Goal: Browse casually: Explore the website without a specific task or goal

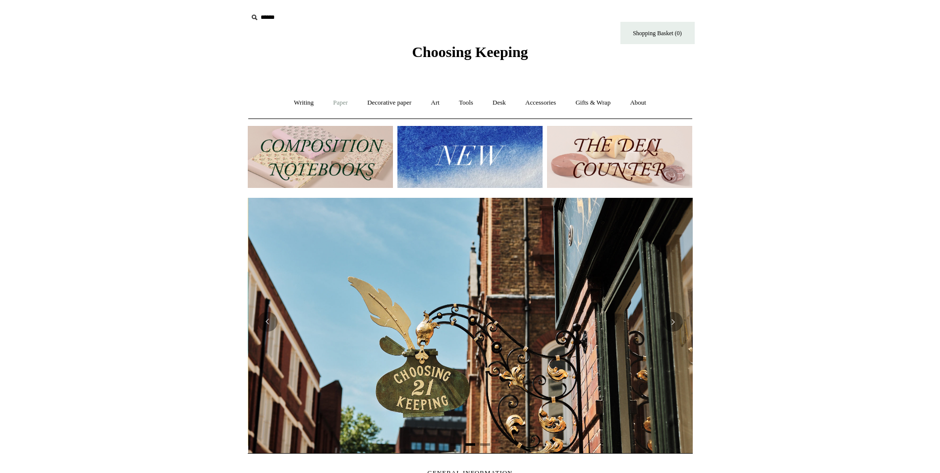
scroll to position [0, 445]
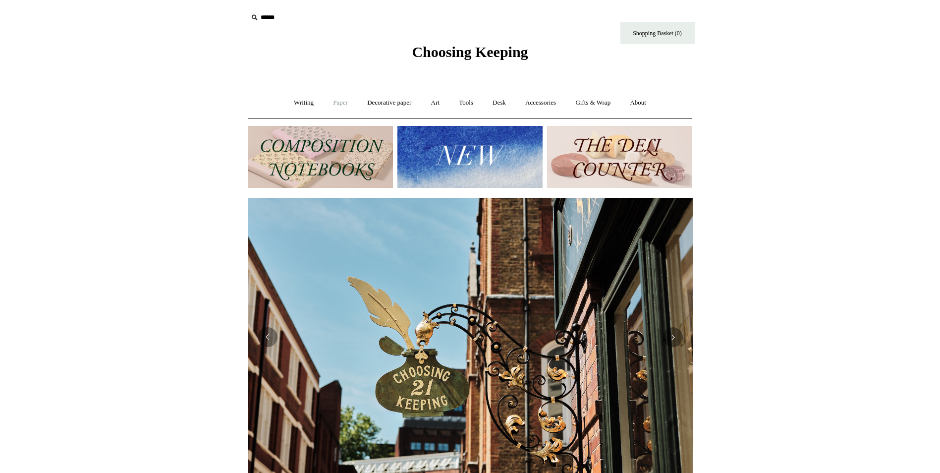
click at [333, 105] on link "Paper +" at bounding box center [340, 103] width 33 height 26
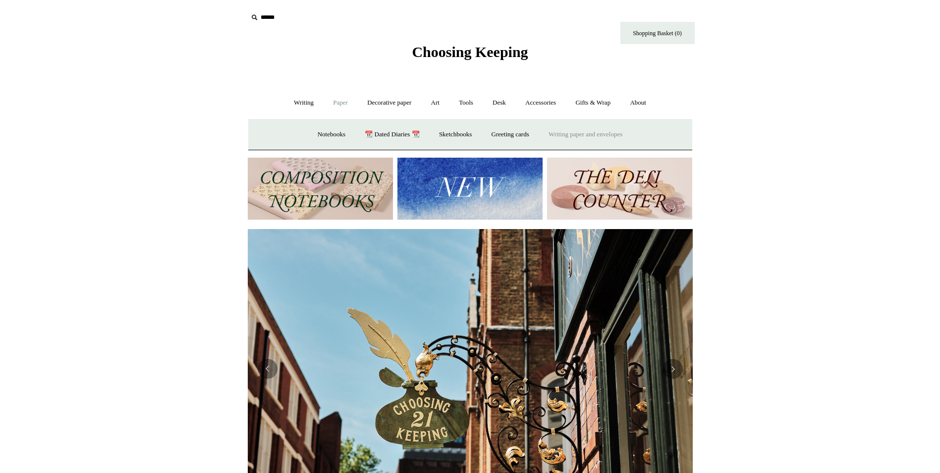
click at [586, 134] on link "Writing paper and envelopes +" at bounding box center [586, 134] width 92 height 26
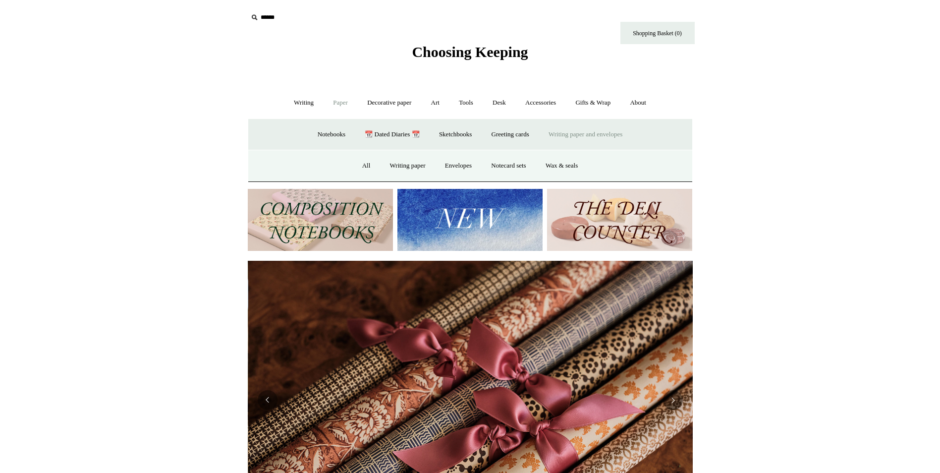
scroll to position [0, 890]
click at [396, 165] on link "Writing paper" at bounding box center [408, 166] width 54 height 26
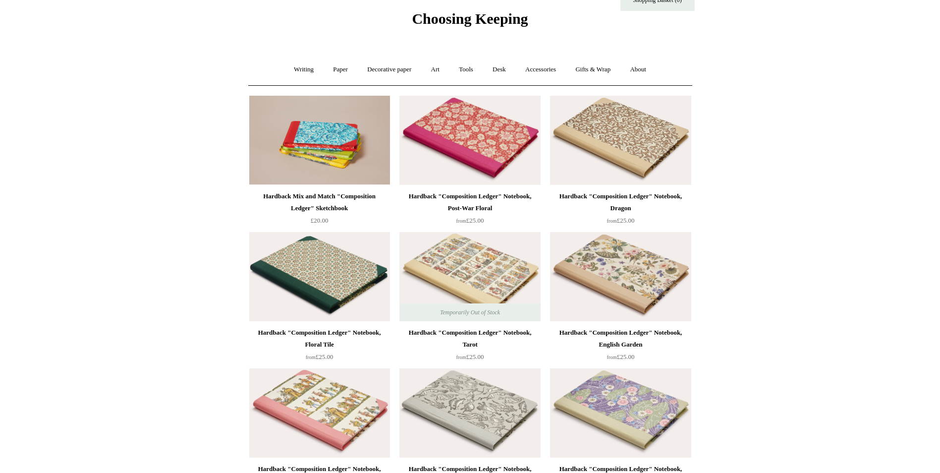
scroll to position [50, 0]
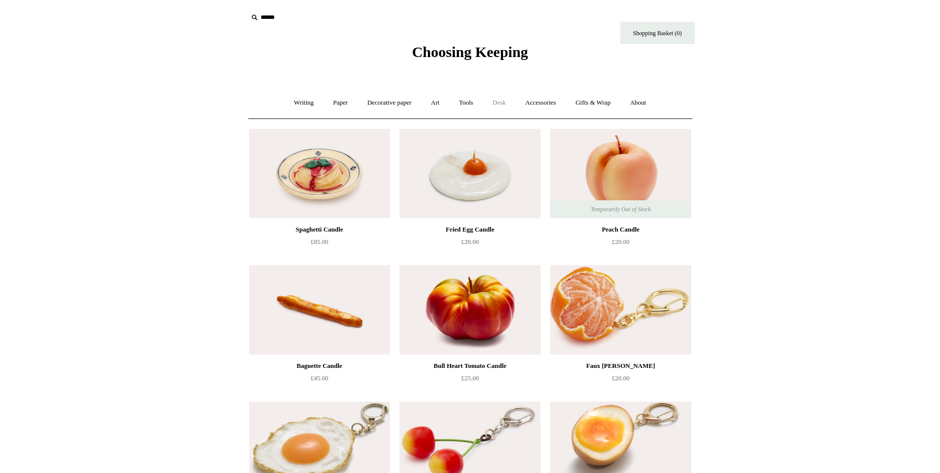
click at [504, 103] on link "Desk +" at bounding box center [499, 103] width 31 height 26
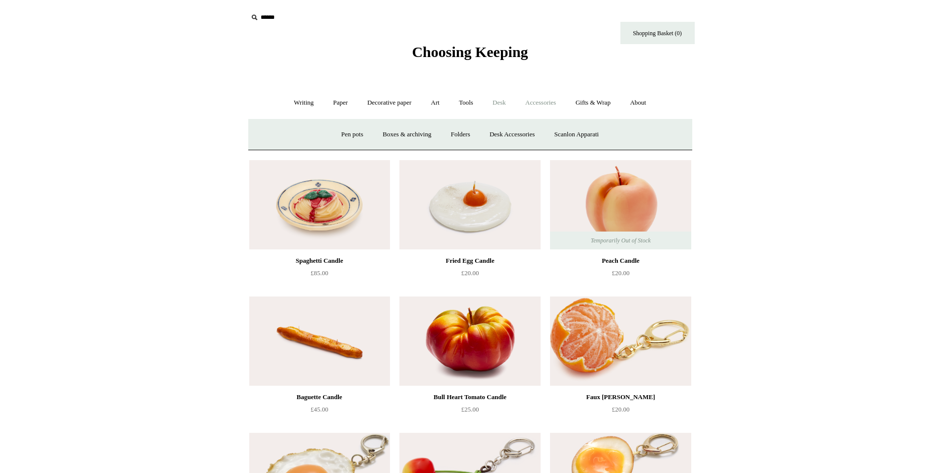
click at [537, 99] on link "Accessories +" at bounding box center [541, 103] width 49 height 26
click at [514, 134] on link "Ceramics +" at bounding box center [507, 134] width 42 height 26
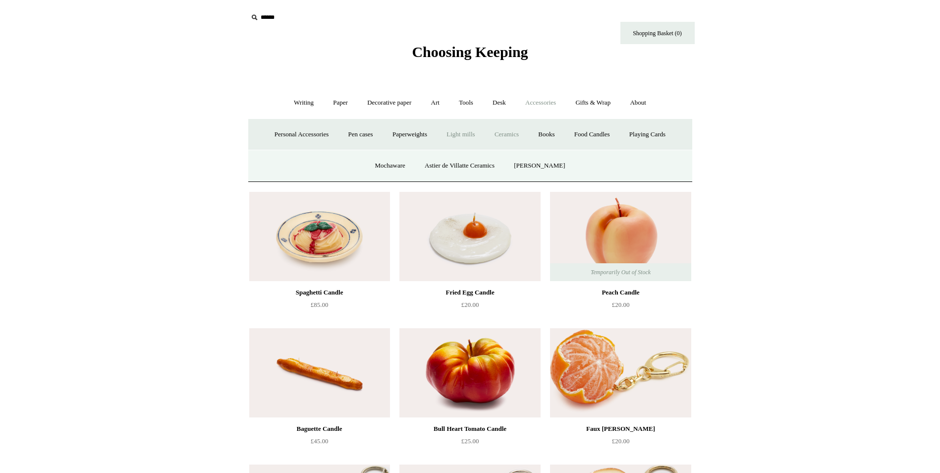
click at [466, 133] on link "Light mills" at bounding box center [461, 134] width 46 height 26
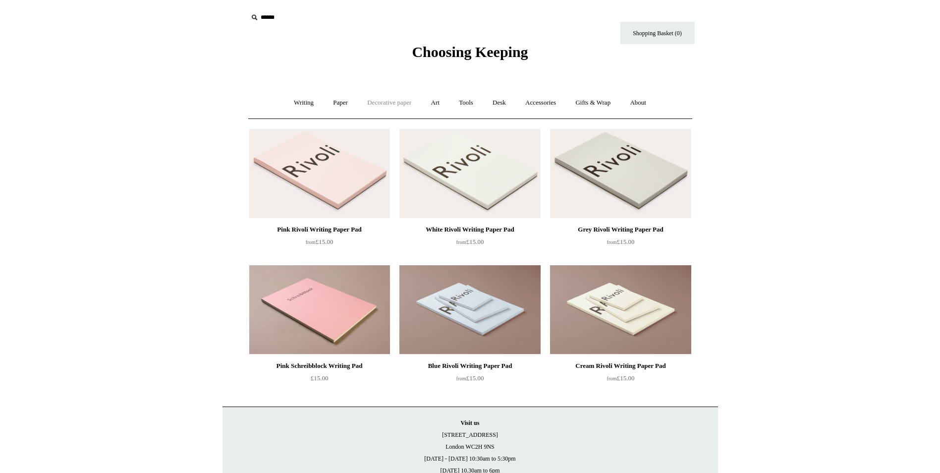
click at [386, 103] on link "Decorative paper +" at bounding box center [389, 103] width 62 height 26
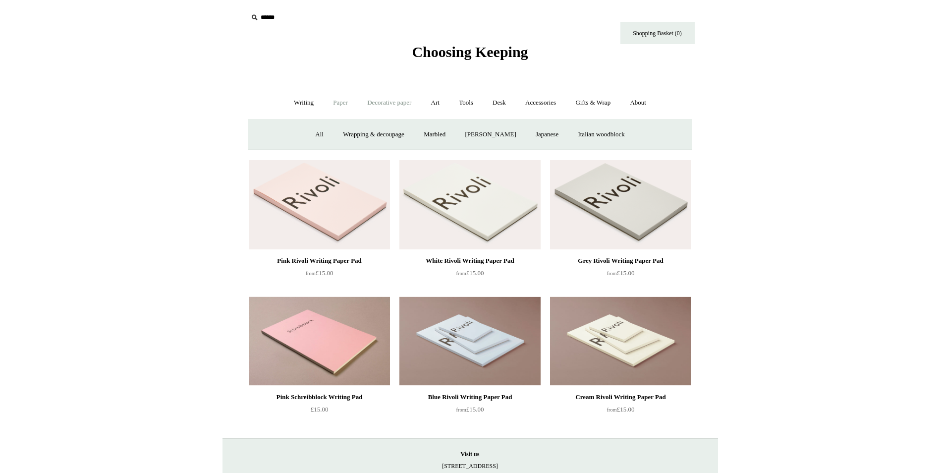
click at [333, 104] on link "Paper +" at bounding box center [340, 103] width 33 height 26
click at [317, 132] on link "Notebooks +" at bounding box center [332, 134] width 46 height 26
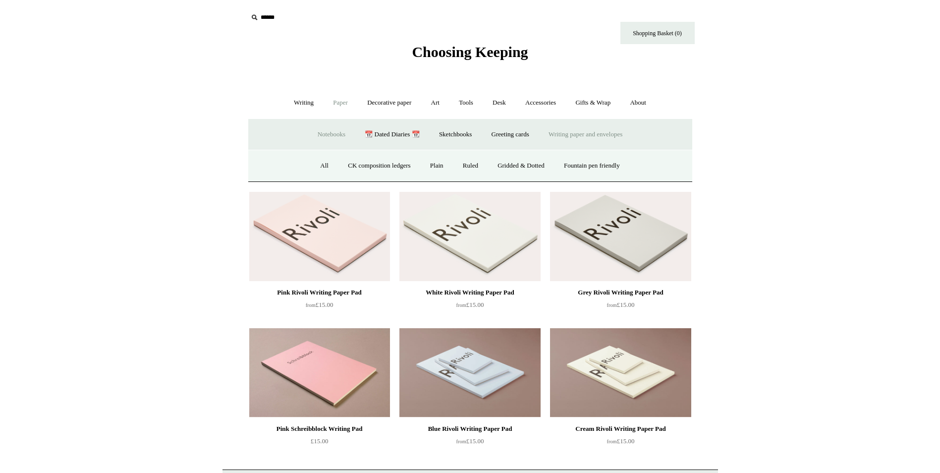
click at [604, 132] on link "Writing paper and envelopes +" at bounding box center [586, 134] width 92 height 26
click at [500, 165] on link "Notecard sets" at bounding box center [508, 166] width 53 height 26
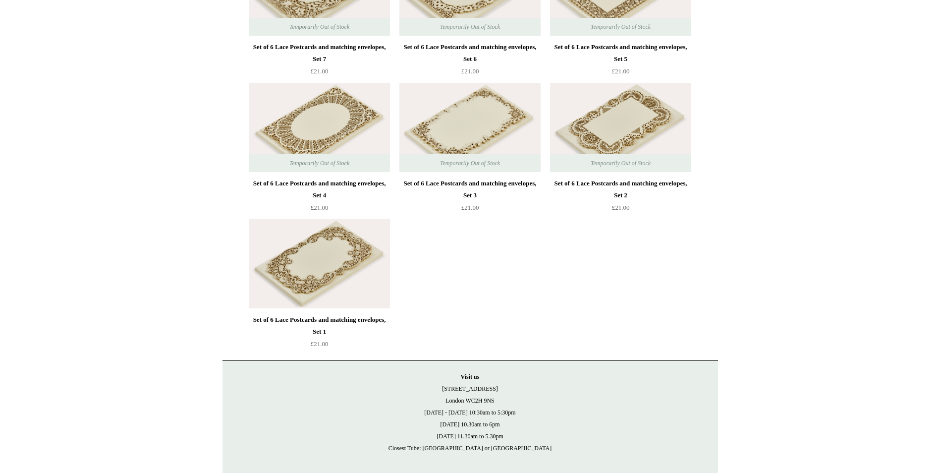
scroll to position [1179, 0]
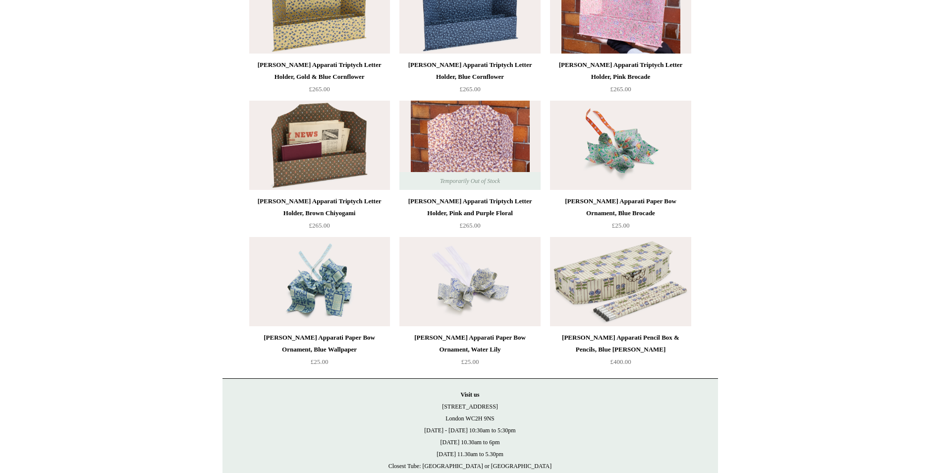
scroll to position [770, 0]
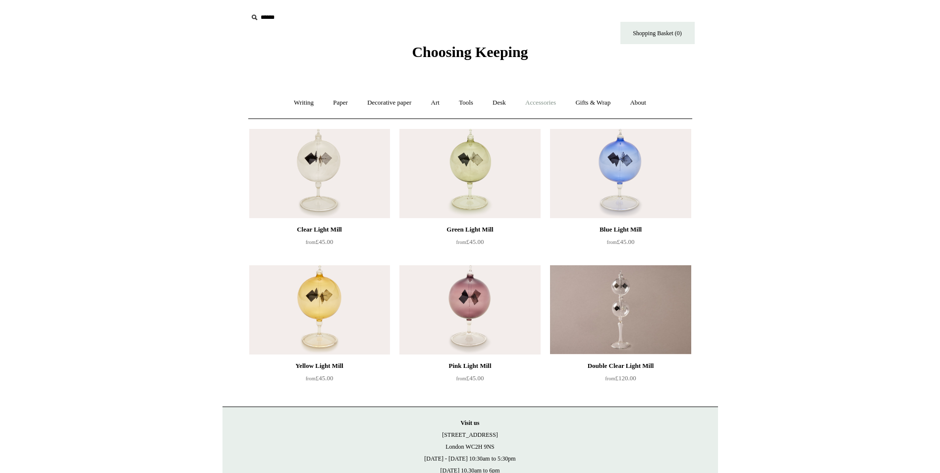
click at [533, 102] on link "Accessories +" at bounding box center [541, 103] width 49 height 26
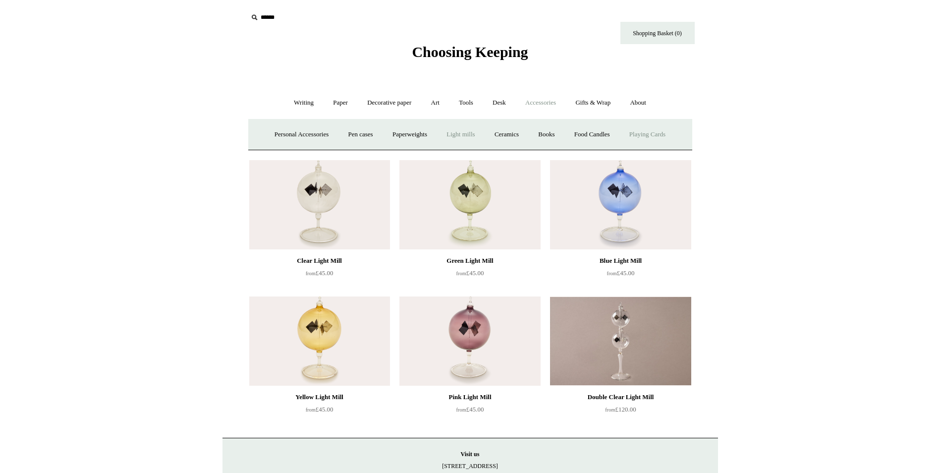
click at [672, 132] on link "Playing Cards" at bounding box center [648, 134] width 54 height 26
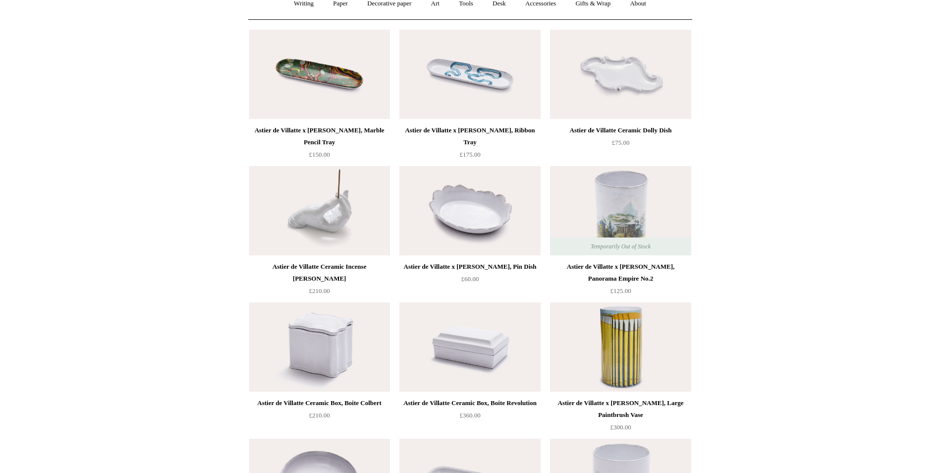
scroll to position [297, 0]
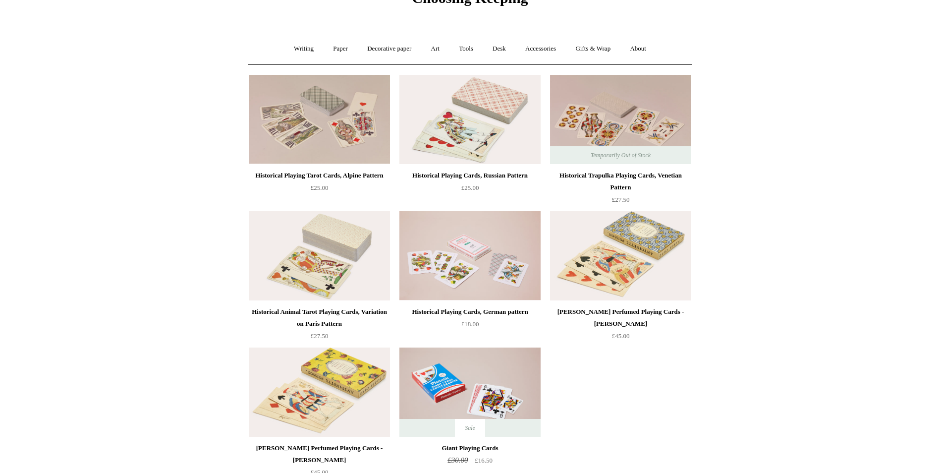
scroll to position [198, 0]
